Goal: Task Accomplishment & Management: Manage account settings

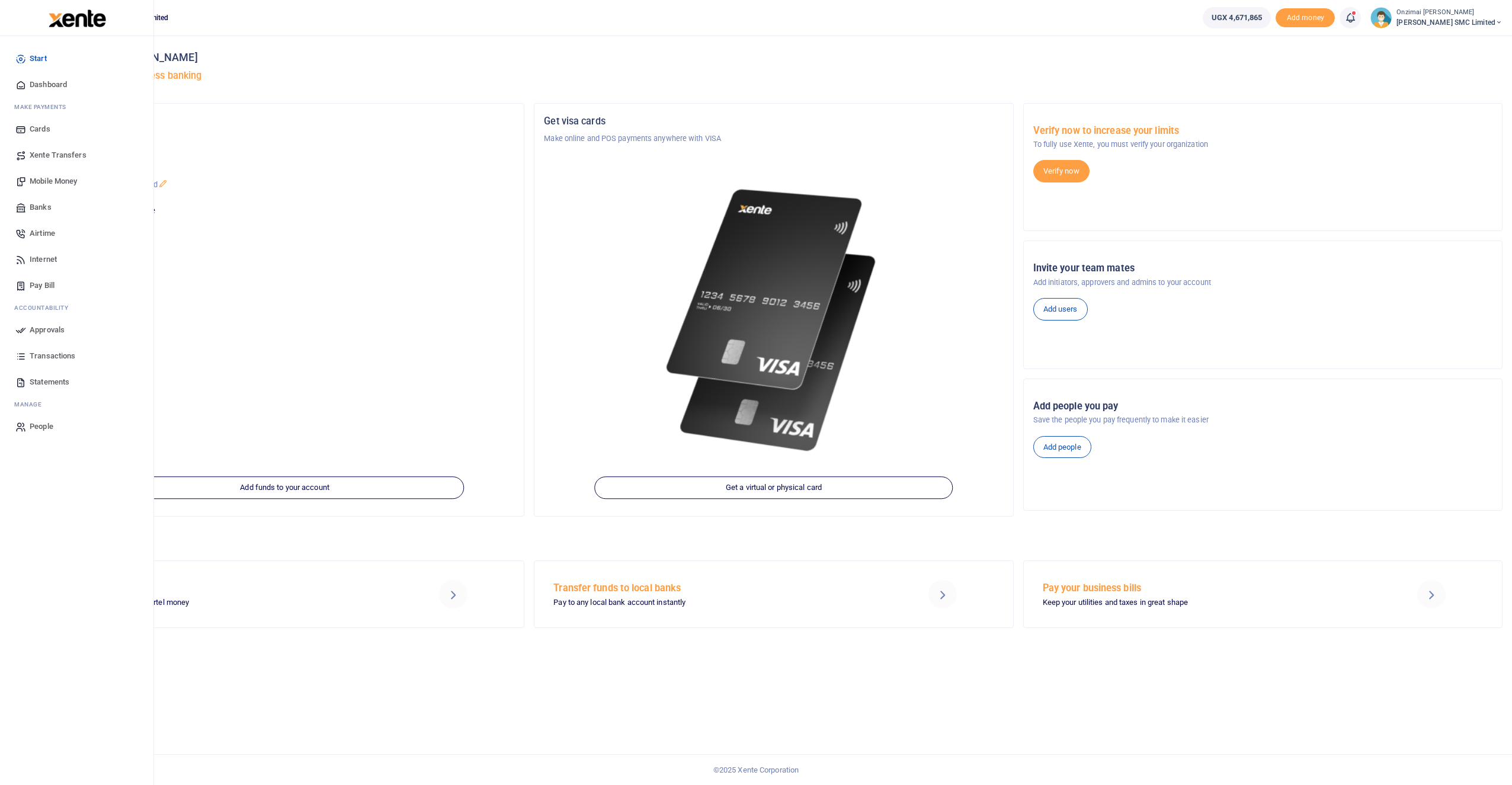
click at [33, 329] on span "Approvals" at bounding box center [47, 329] width 35 height 12
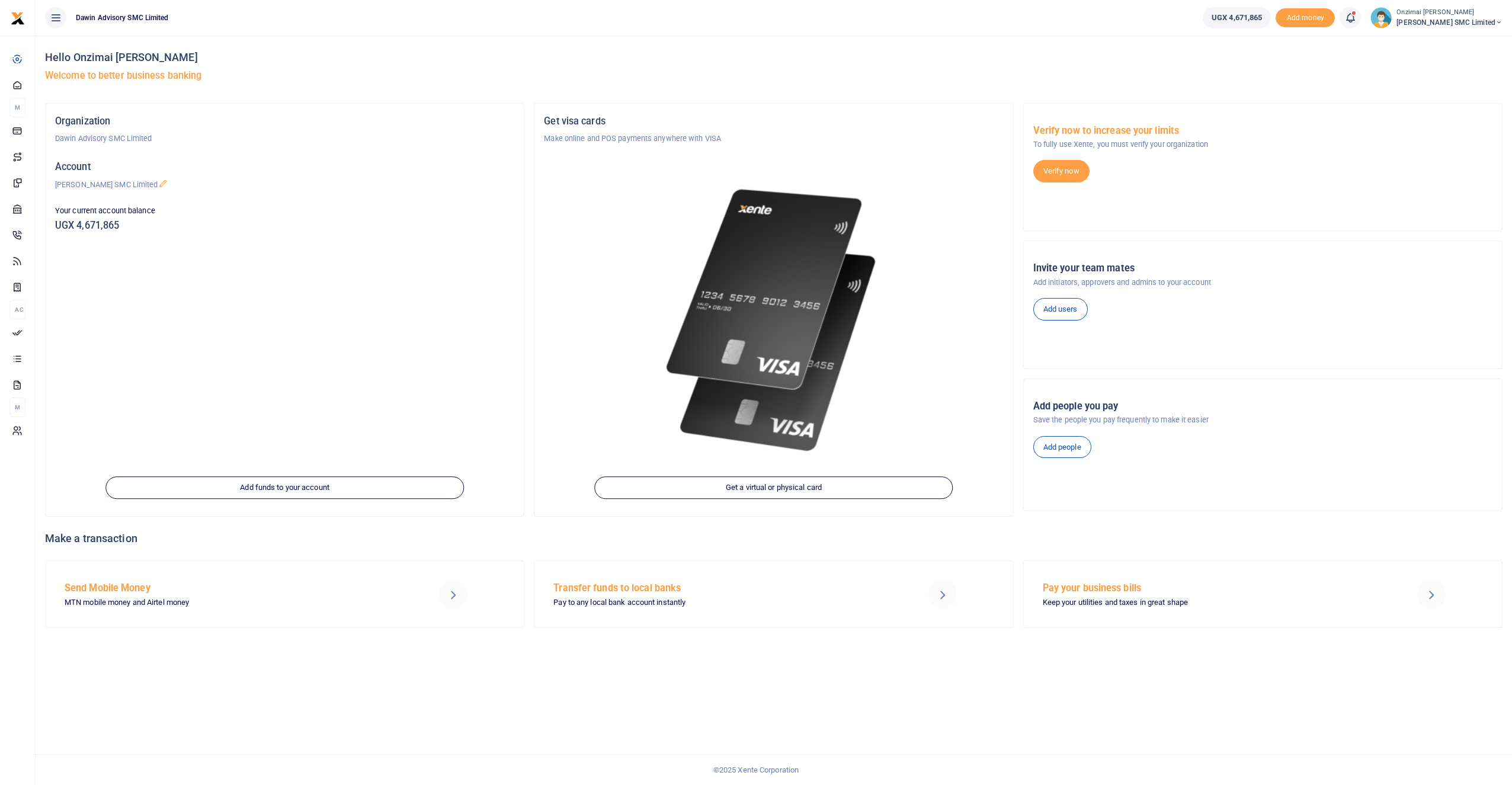
click at [1357, 18] on span at bounding box center [1357, 18] width 0 height 0
click at [1262, 83] on div "Transactions to act upon You have 7 awaiting for your to act on" at bounding box center [1285, 84] width 132 height 21
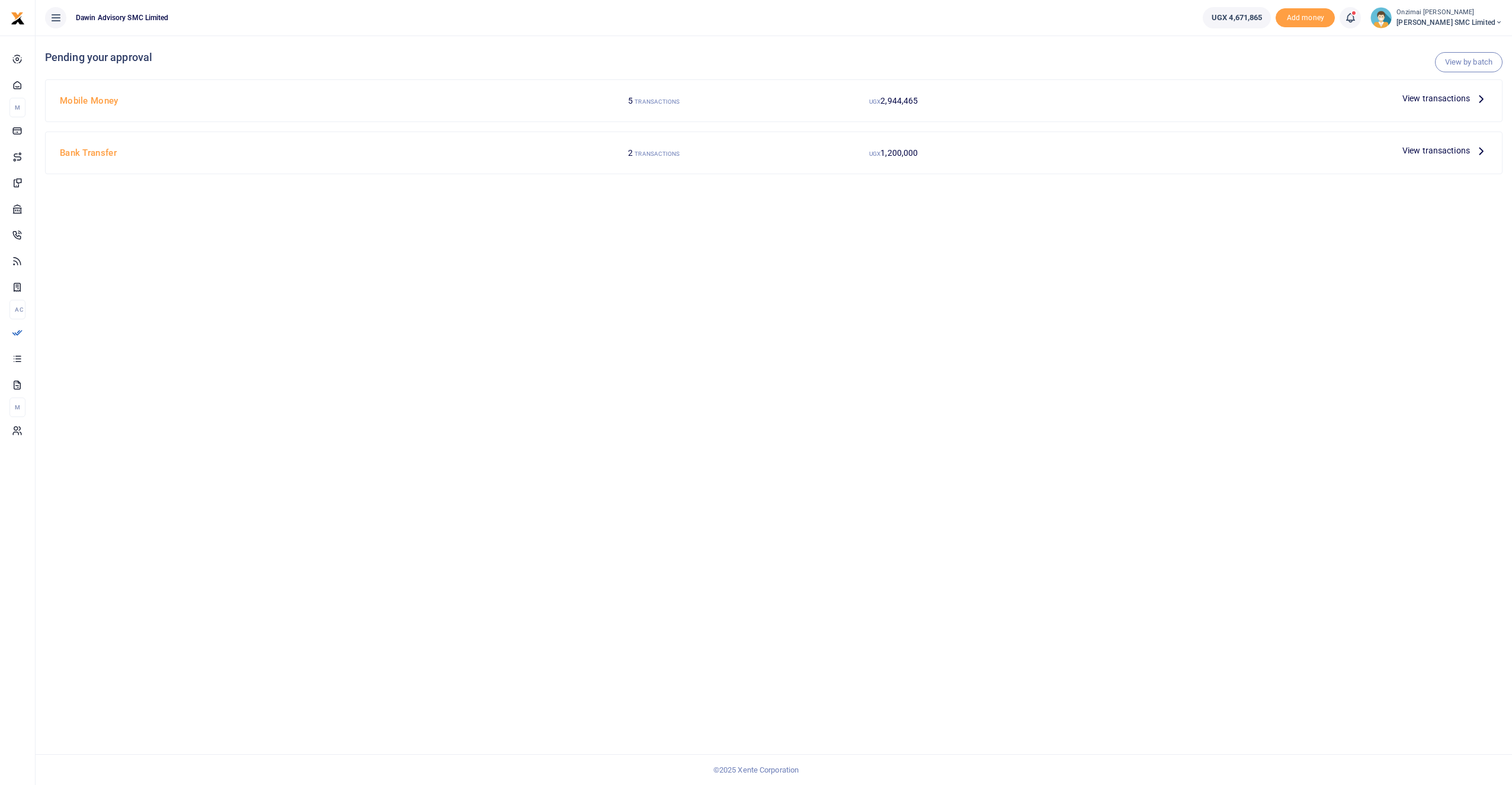
click at [1429, 95] on span "View transactions" at bounding box center [1436, 98] width 67 height 13
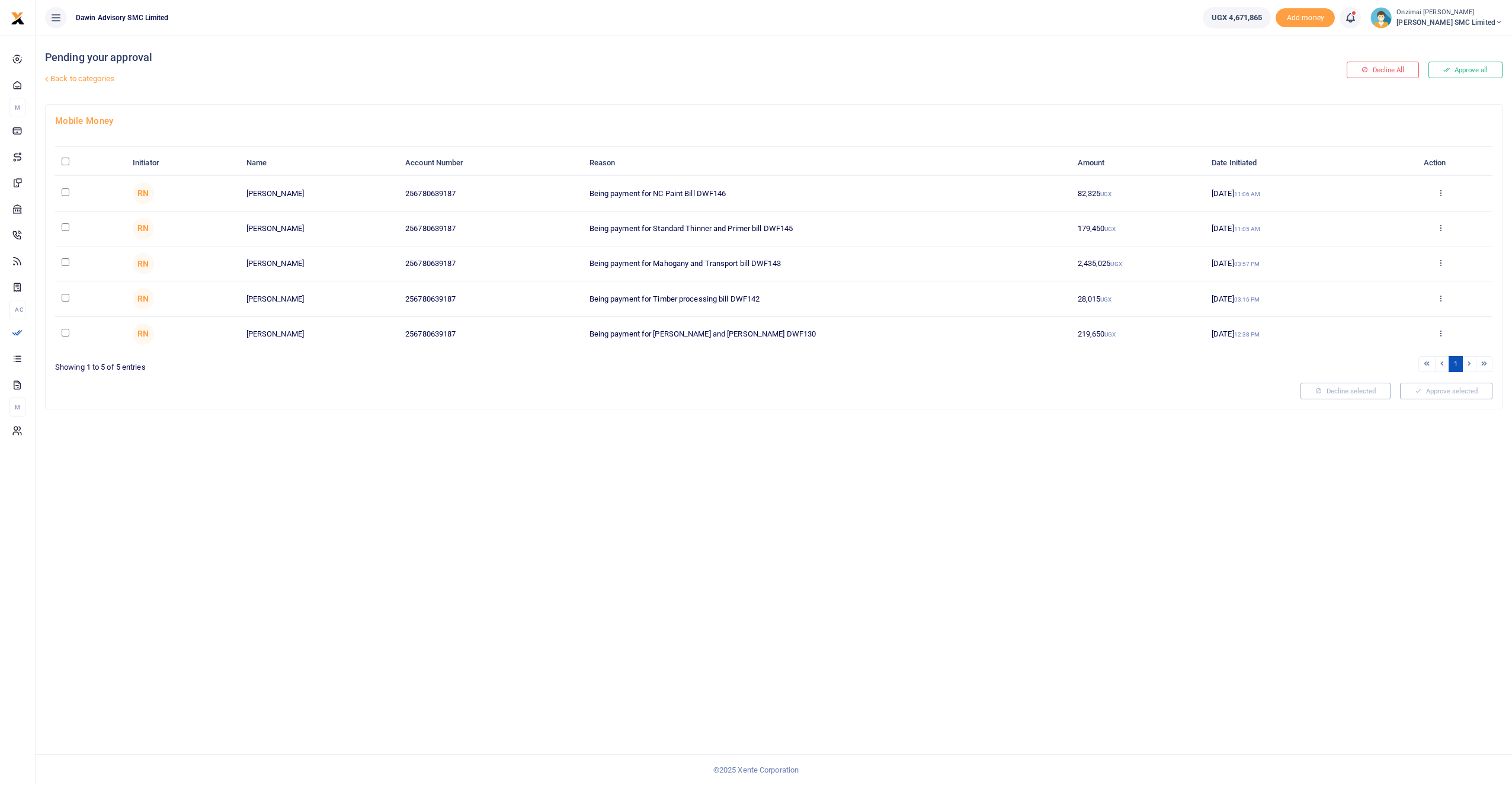
click at [66, 194] on input "checkbox" at bounding box center [66, 193] width 8 height 8
checkbox input "true"
click at [66, 229] on input "checkbox" at bounding box center [66, 227] width 8 height 8
checkbox input "true"
click at [67, 262] on input "checkbox" at bounding box center [66, 262] width 8 height 8
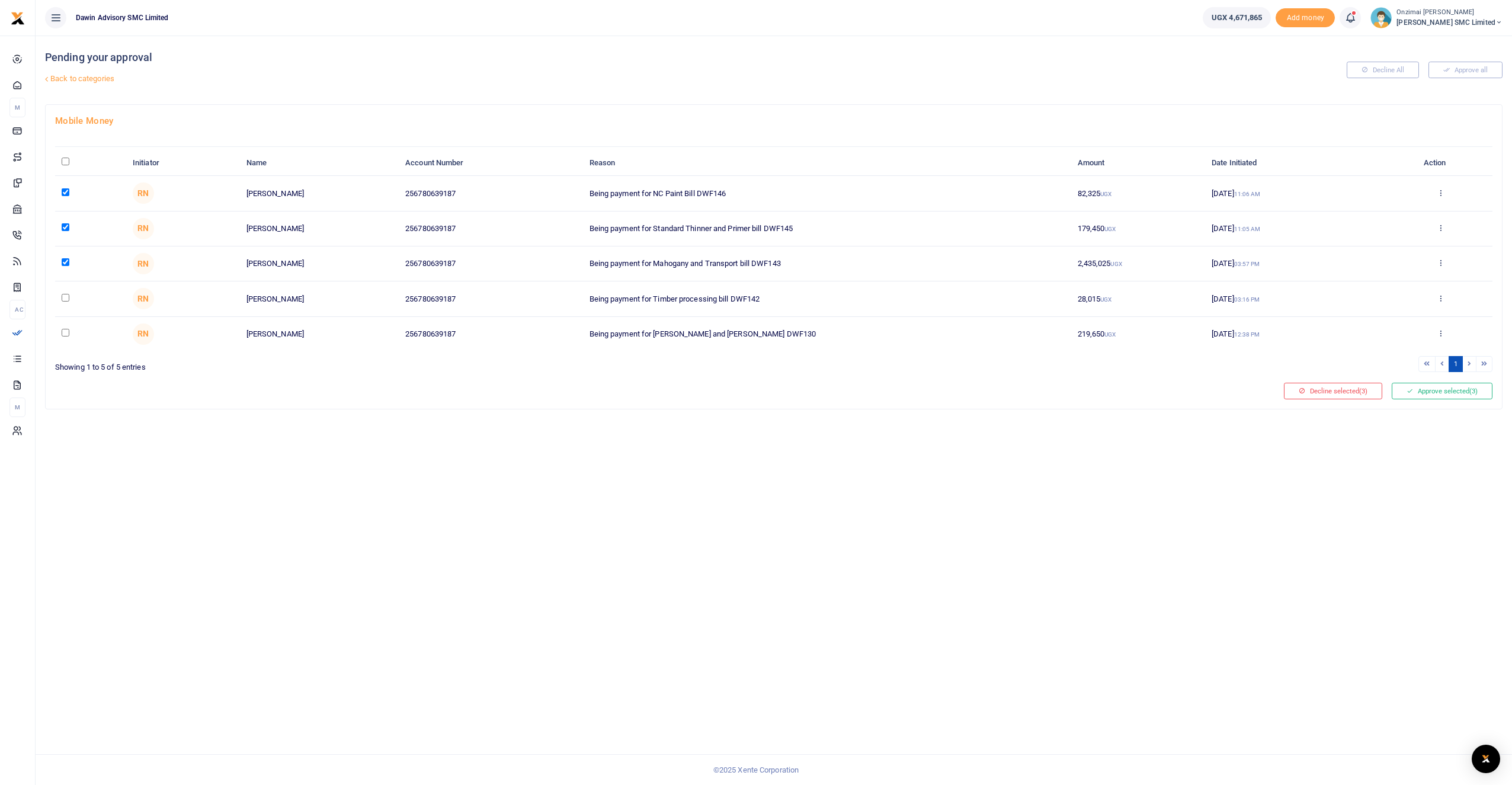
click at [70, 265] on td at bounding box center [91, 264] width 71 height 35
click at [66, 262] on input "checkbox" at bounding box center [66, 262] width 8 height 8
checkbox input "false"
click at [65, 299] on input "checkbox" at bounding box center [66, 298] width 8 height 8
checkbox input "true"
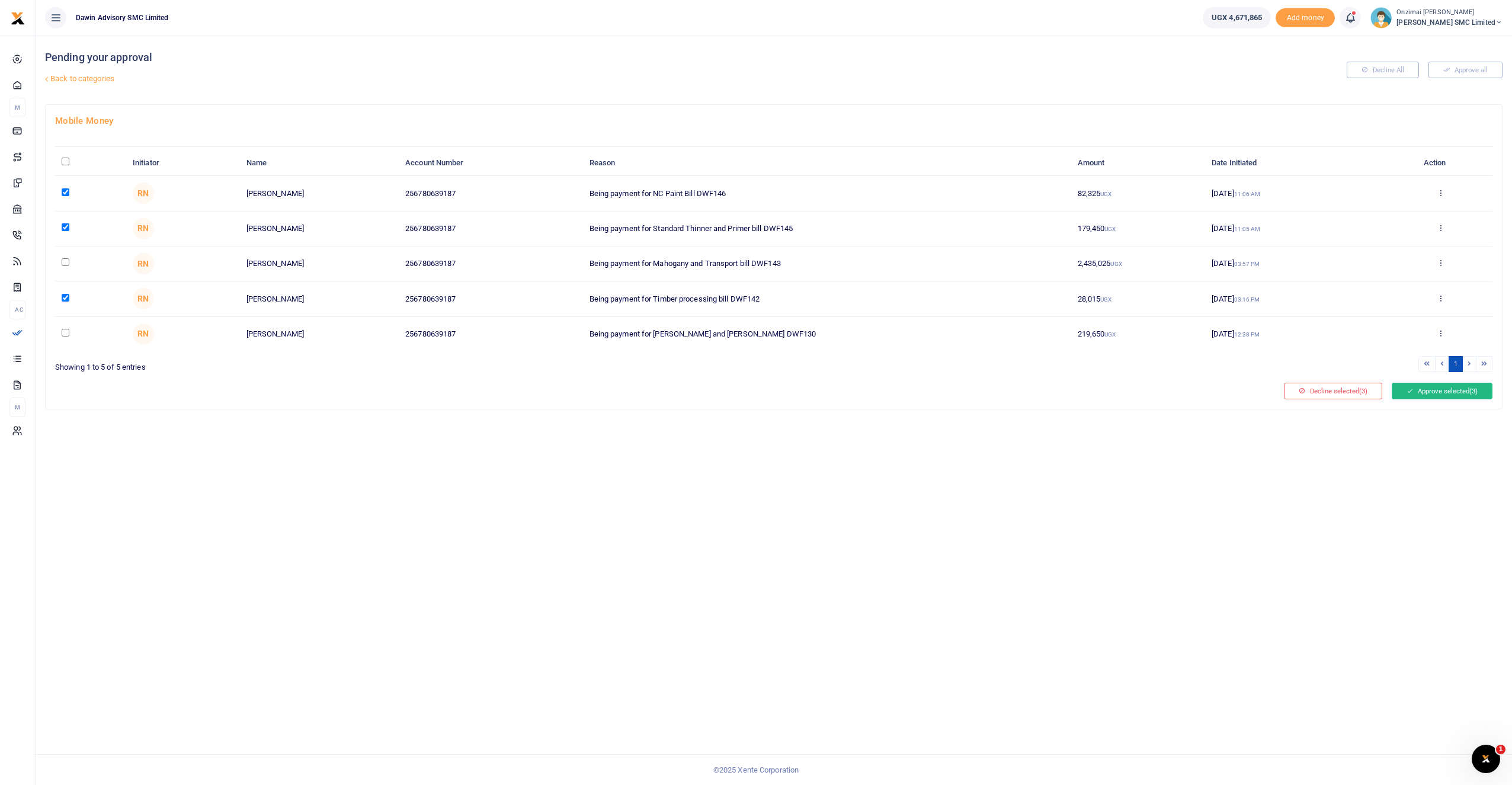
click at [1410, 387] on icon at bounding box center [1410, 391] width 6 height 8
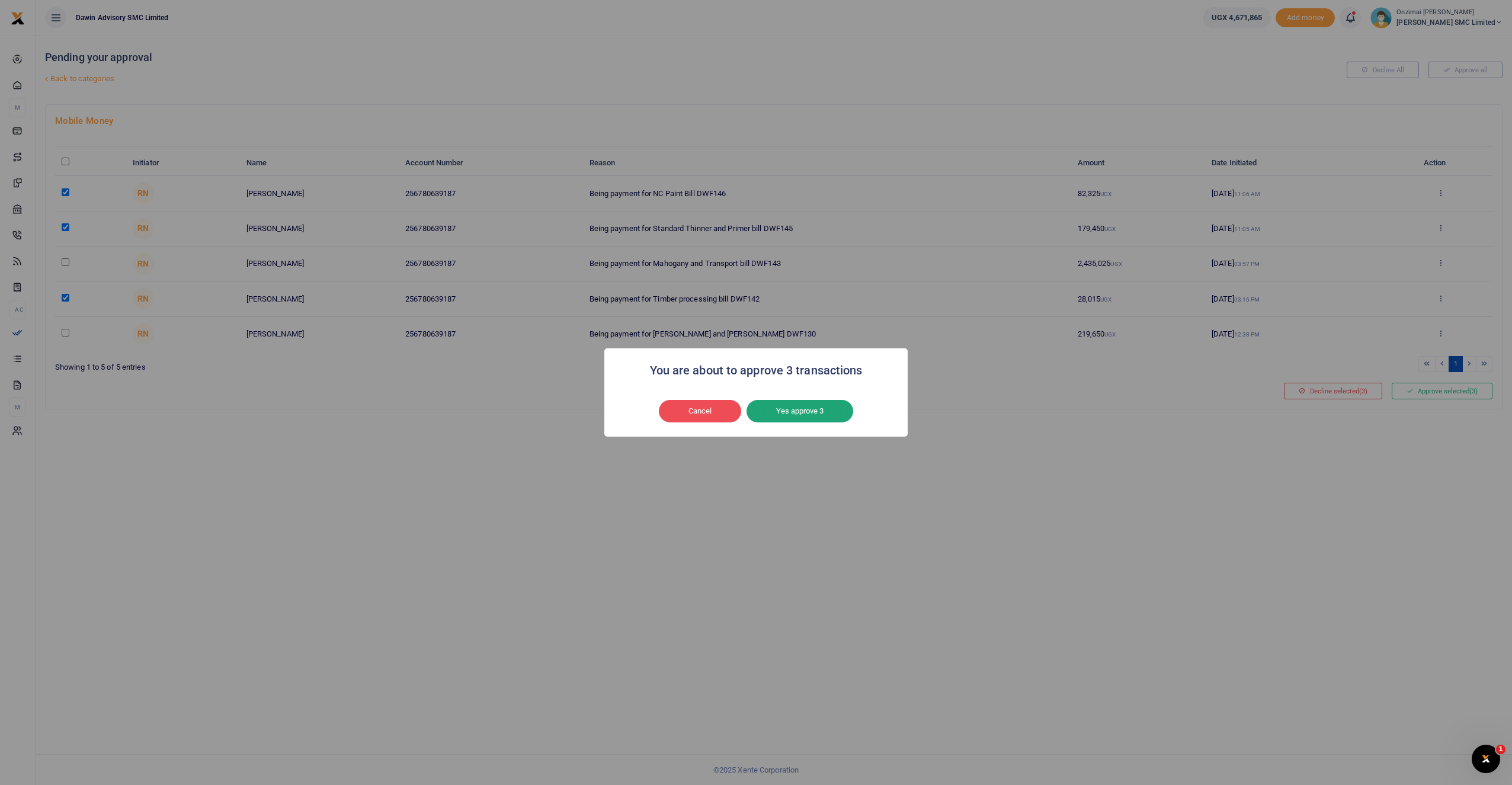
click at [775, 415] on button "Yes approve 3" at bounding box center [800, 411] width 107 height 23
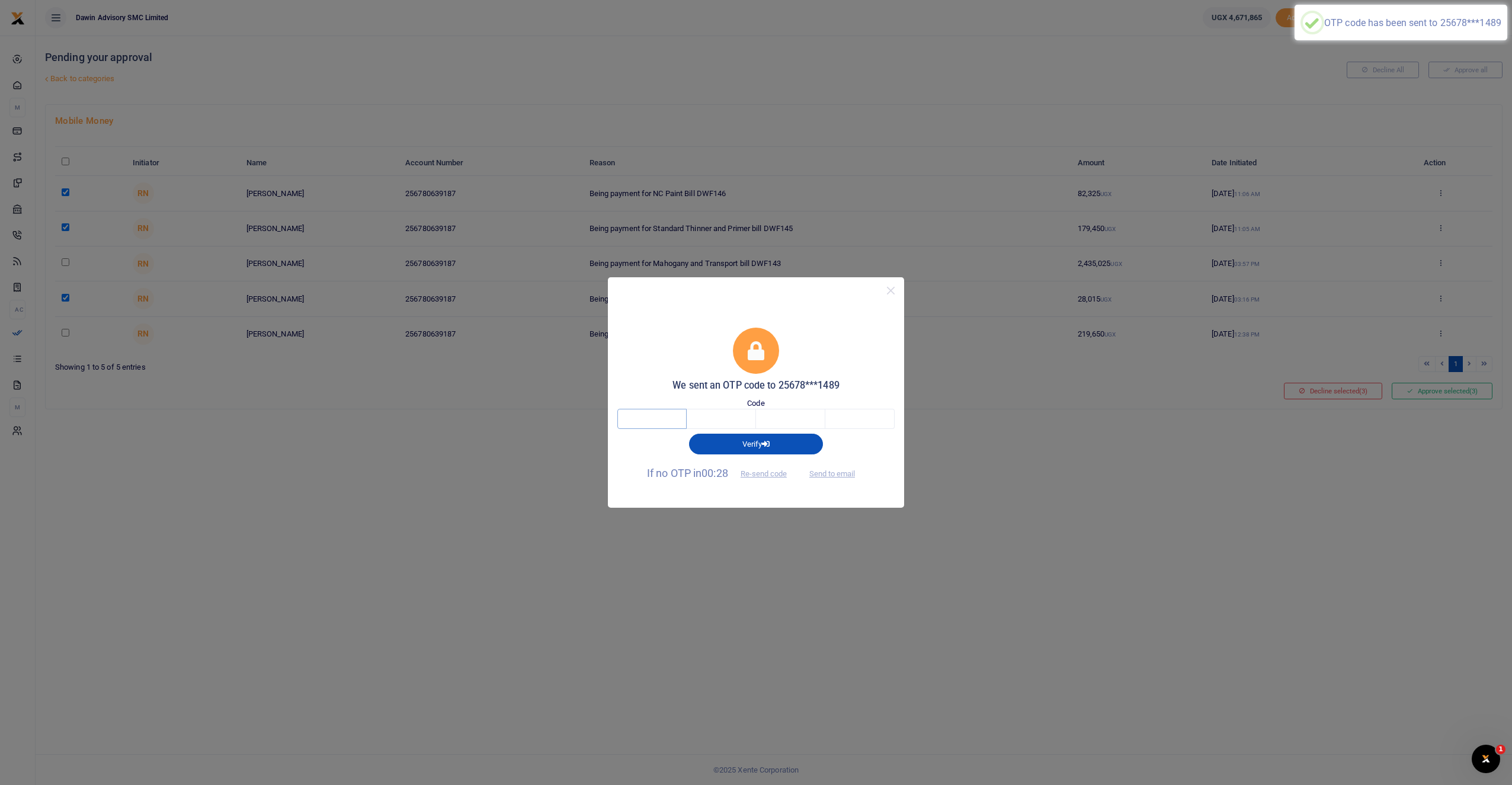
click at [660, 421] on input "text" at bounding box center [652, 418] width 70 height 20
click at [701, 423] on input "text" at bounding box center [721, 418] width 70 height 20
click at [665, 420] on input "text" at bounding box center [652, 418] width 70 height 20
click at [728, 422] on input "text" at bounding box center [721, 418] width 70 height 20
click at [662, 419] on input "text" at bounding box center [652, 418] width 70 height 20
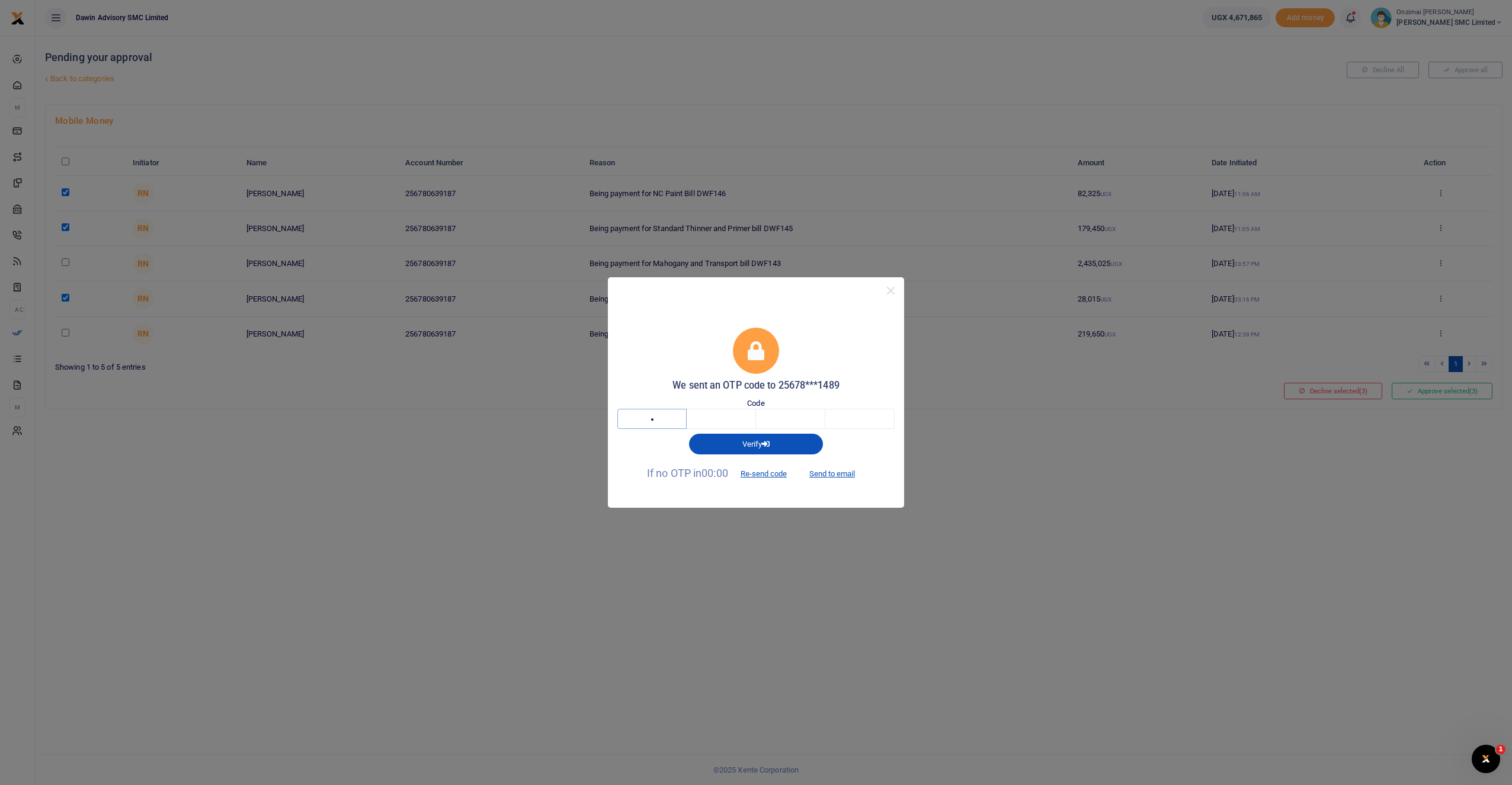
type input "2"
type input "1"
type input "4"
type input "6"
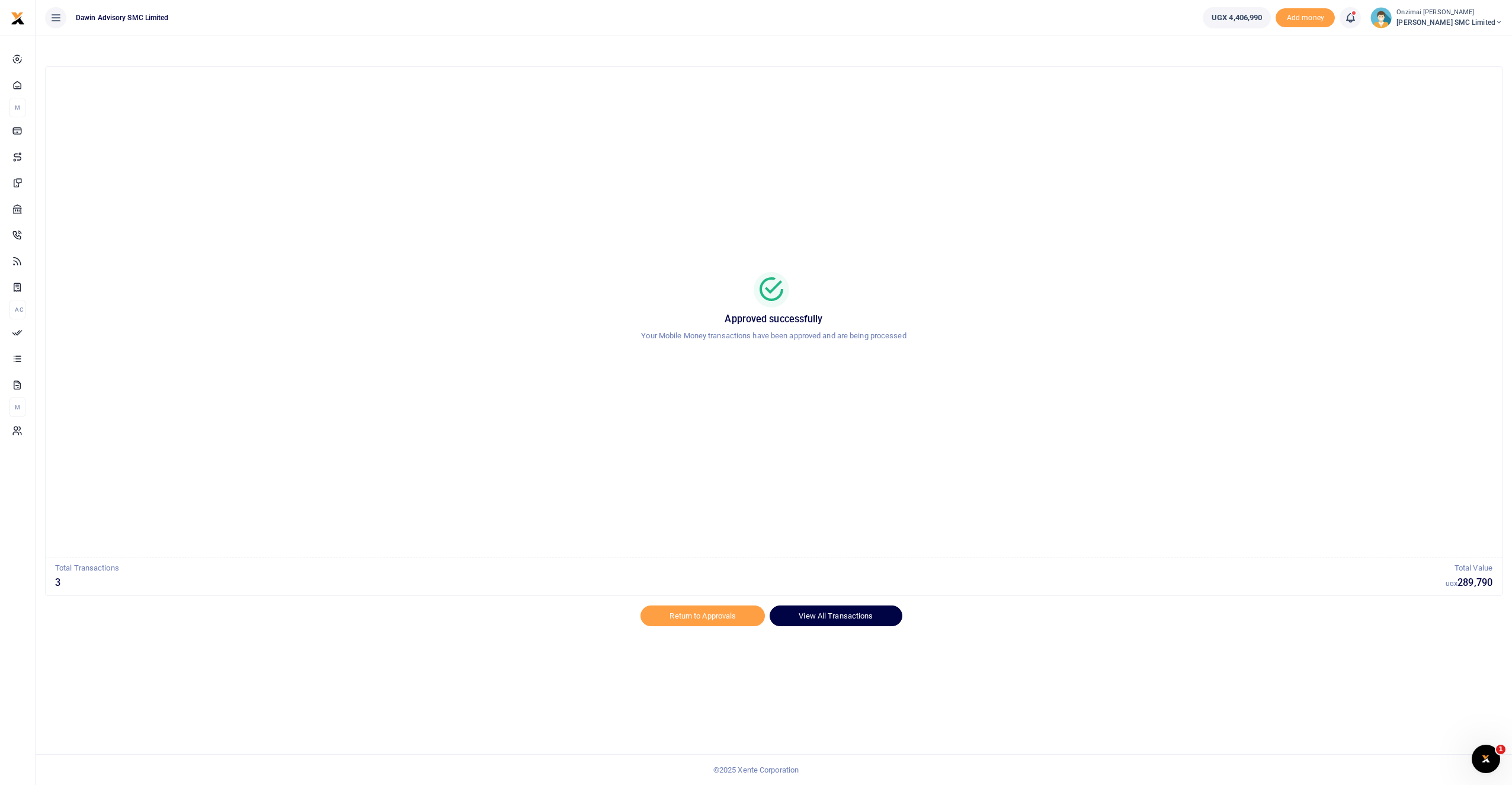
click at [847, 618] on link "View All Transactions" at bounding box center [835, 615] width 132 height 20
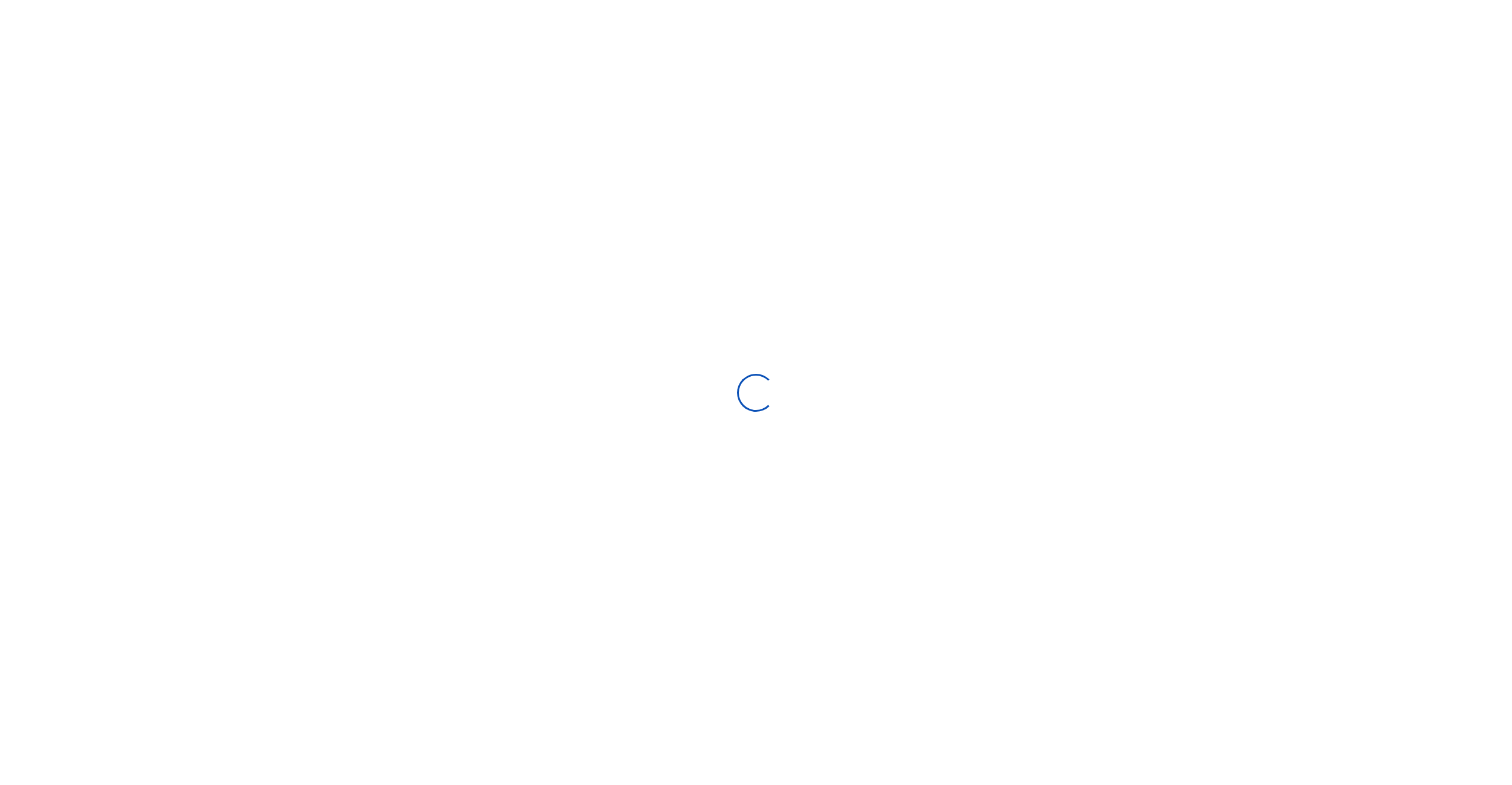
select select
type input "[DATE] - [DATE]"
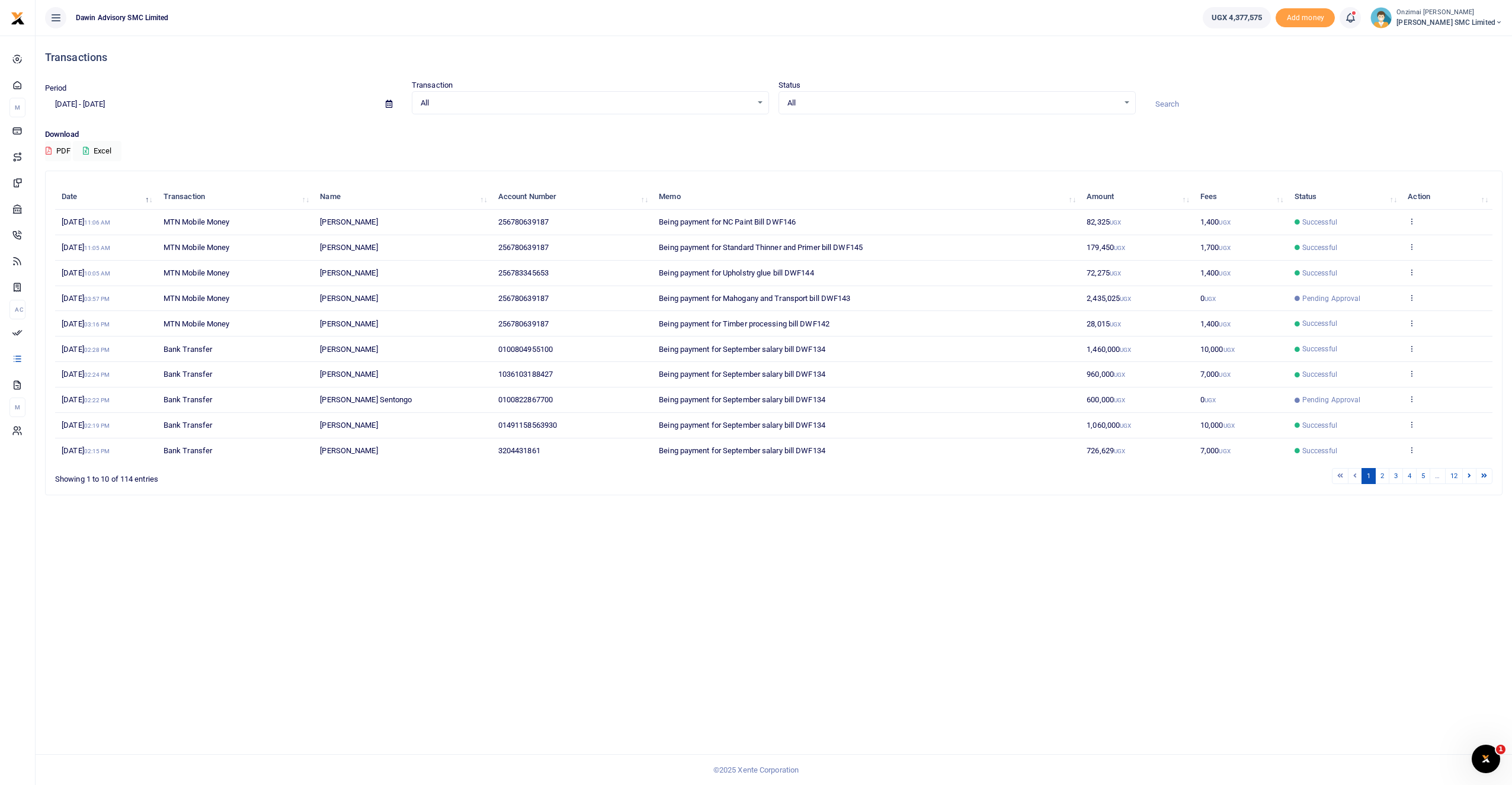
click at [1353, 17] on icon at bounding box center [1350, 18] width 12 height 13
click at [1273, 79] on h6 "Transactions to act upon" at bounding box center [1285, 78] width 132 height 10
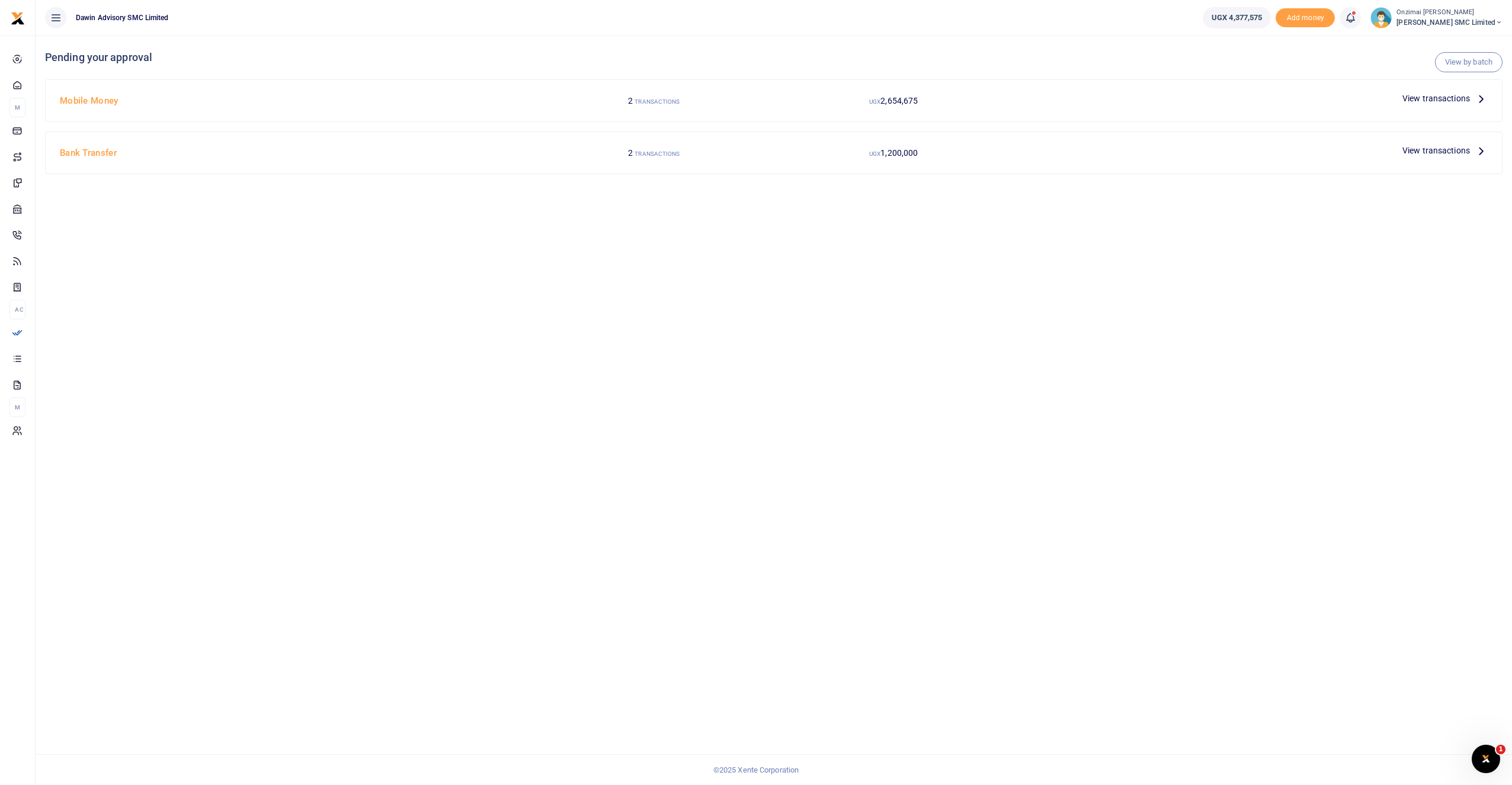
click at [1425, 99] on span "View transactions" at bounding box center [1436, 98] width 67 height 13
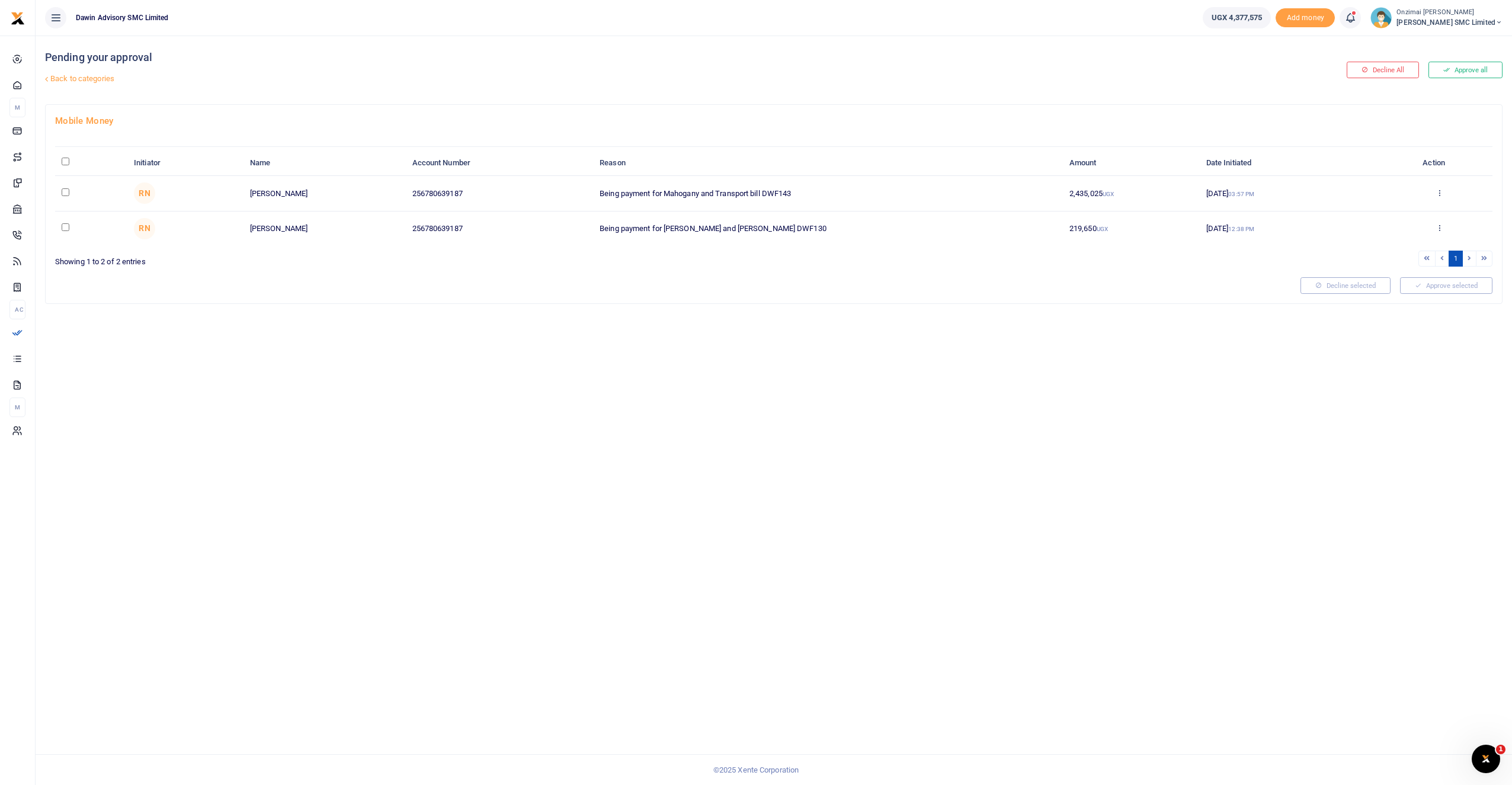
click at [81, 83] on link "Back to categories" at bounding box center [528, 78] width 972 height 20
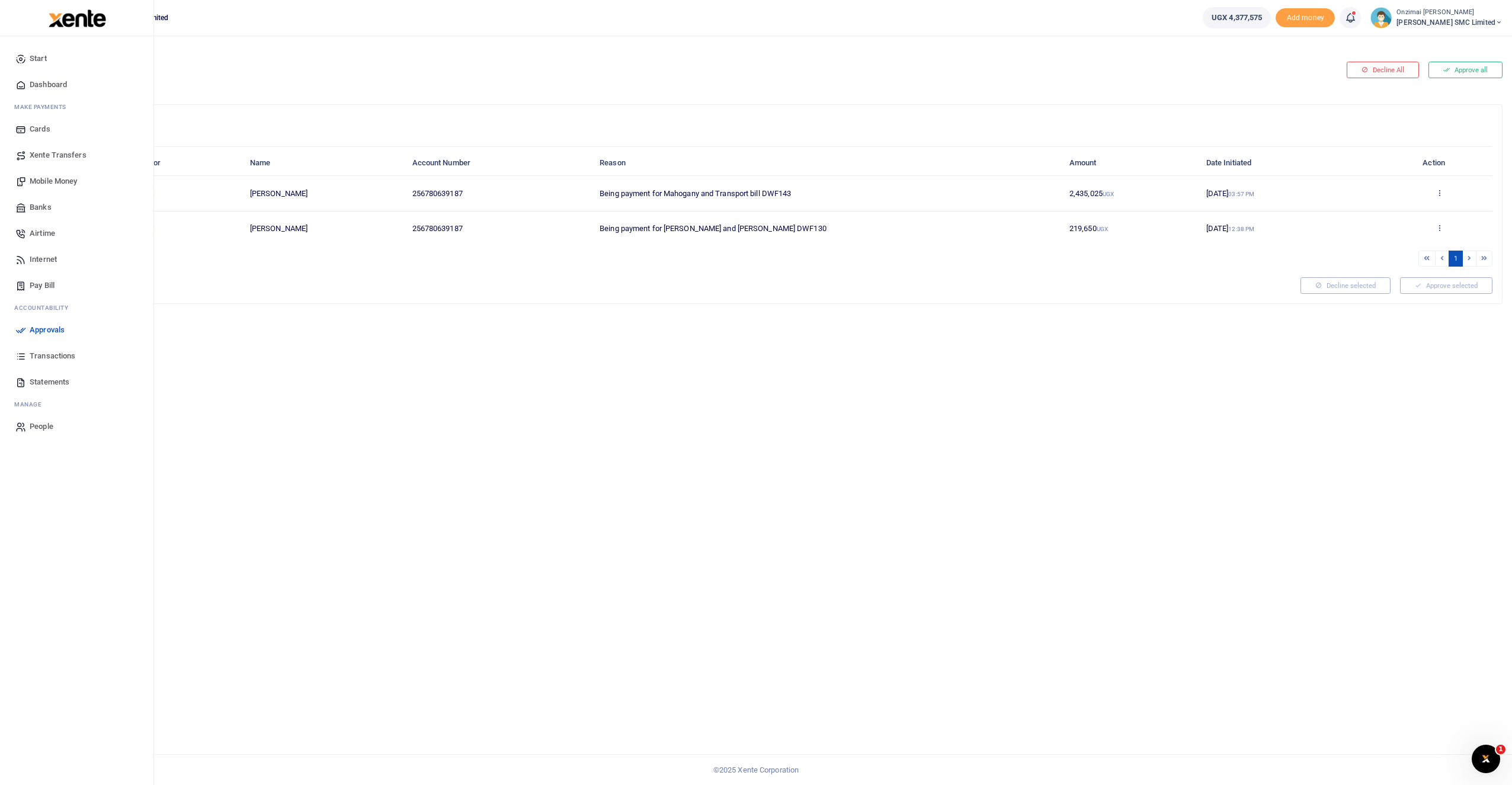
click at [43, 355] on span "Transactions" at bounding box center [53, 356] width 45 height 12
click at [48, 358] on span "Transactions" at bounding box center [53, 356] width 45 height 12
